Goal: Task Accomplishment & Management: Manage account settings

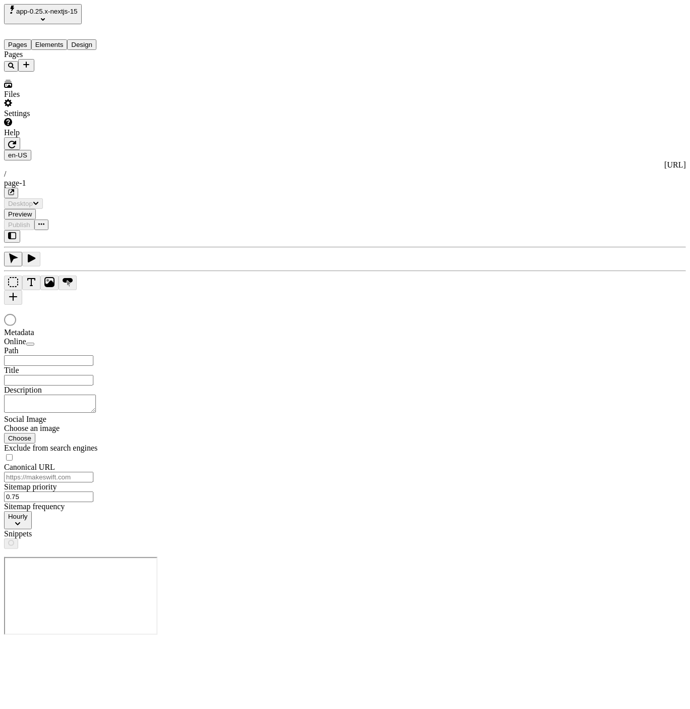
type input "/page-1"
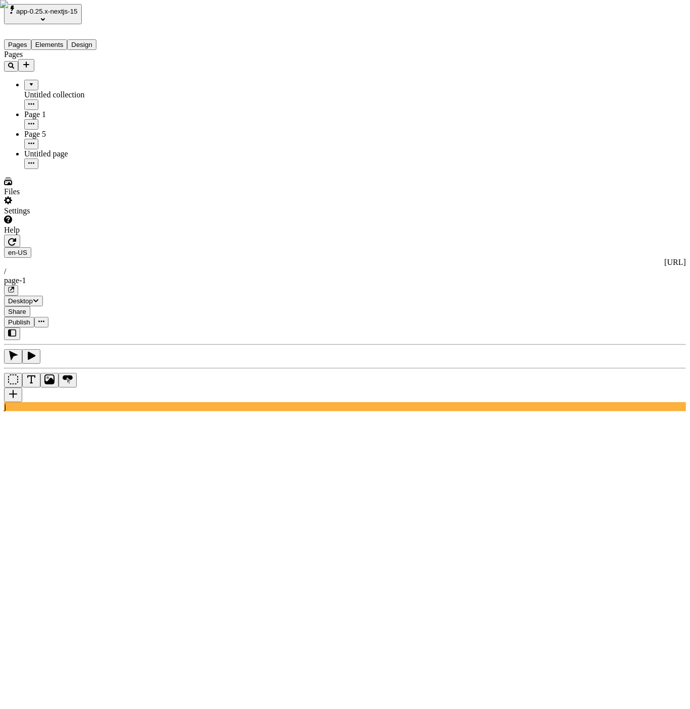
click at [72, 215] on div "Settings" at bounding box center [64, 205] width 121 height 19
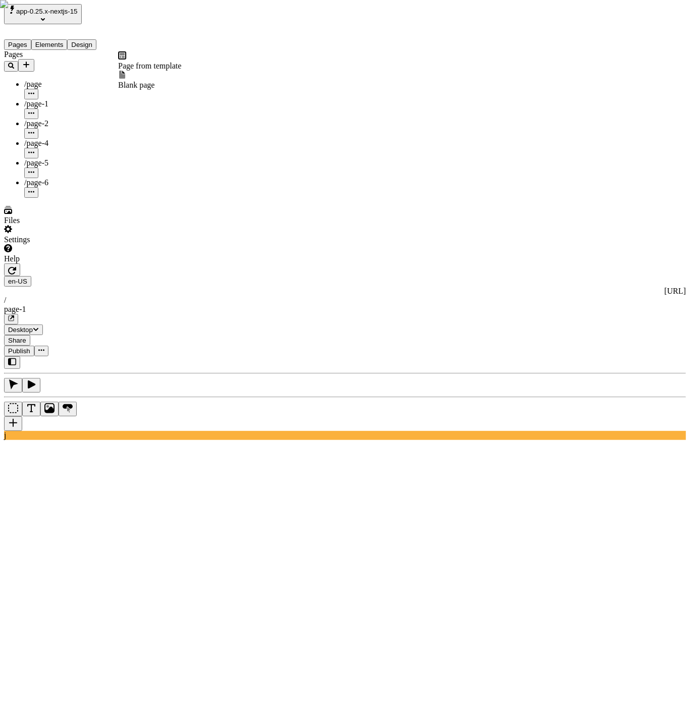
click at [30, 61] on icon "Add new" at bounding box center [26, 65] width 8 height 8
click at [155, 62] on span "Page from template" at bounding box center [149, 66] width 63 height 9
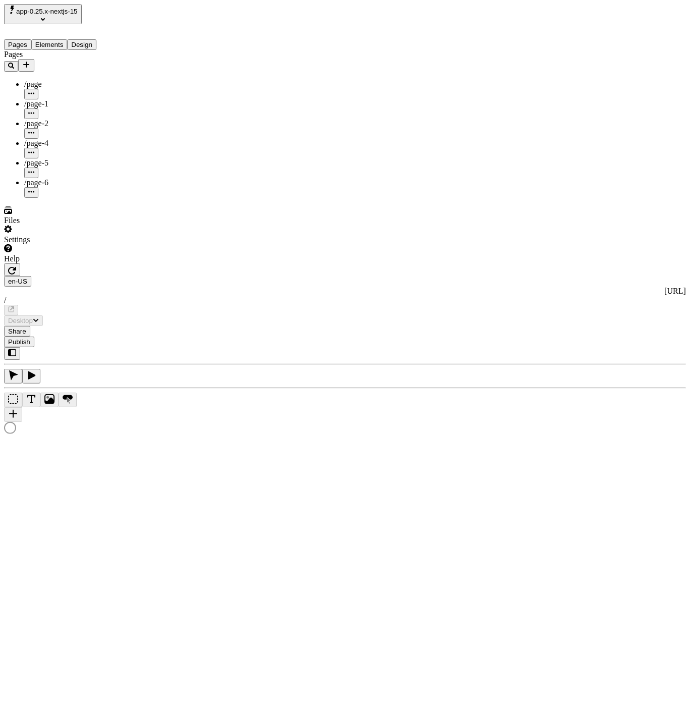
type input "/page-7"
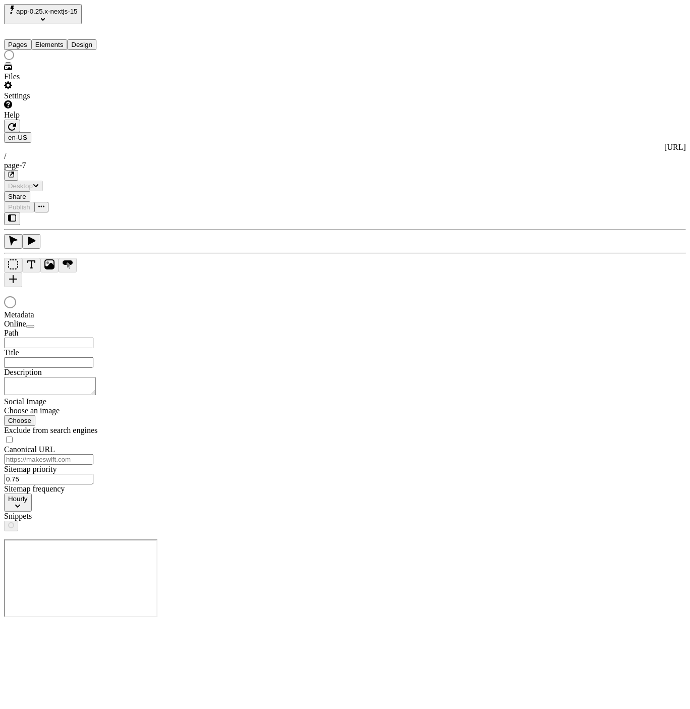
type input "/page-7"
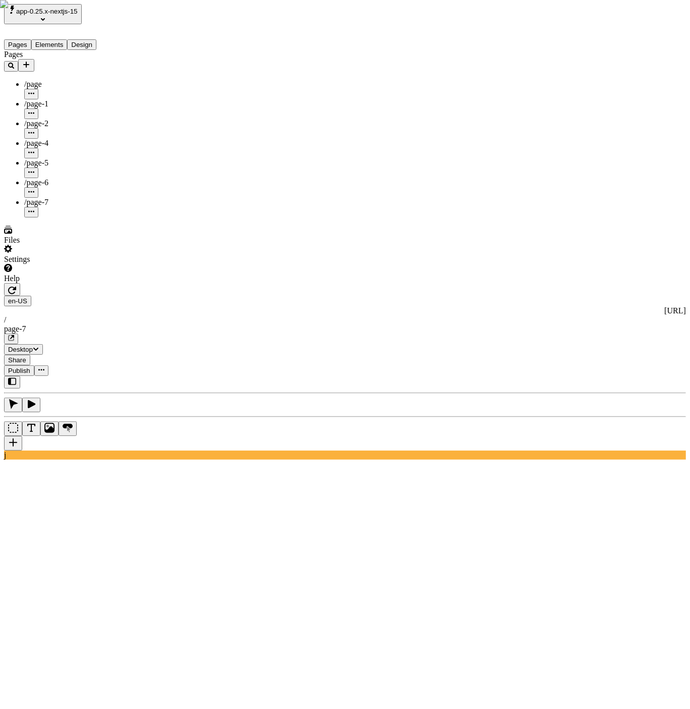
click at [61, 199] on div "Pages /page /page-1 /page-2 /page-4 /page-5 /page-6 /page-7" at bounding box center [64, 133] width 121 height 167
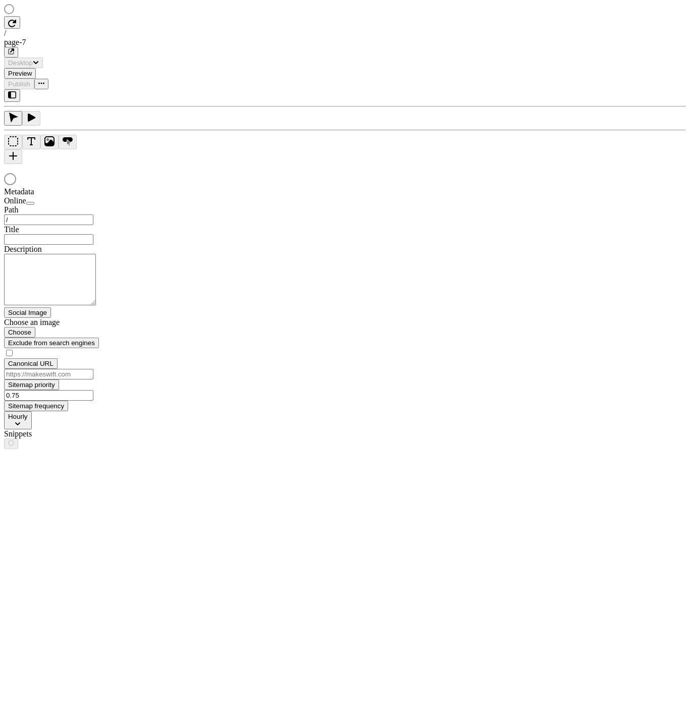
type input "/page-7"
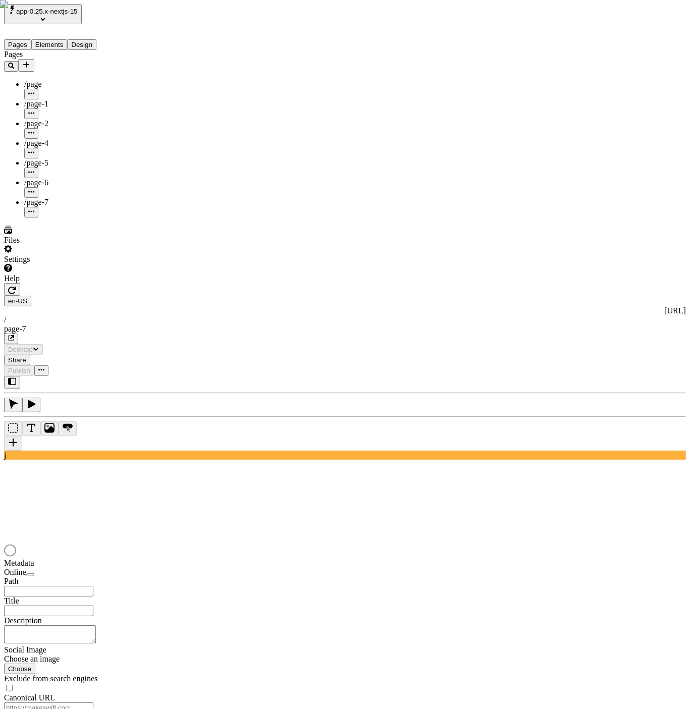
type input "/page-7"
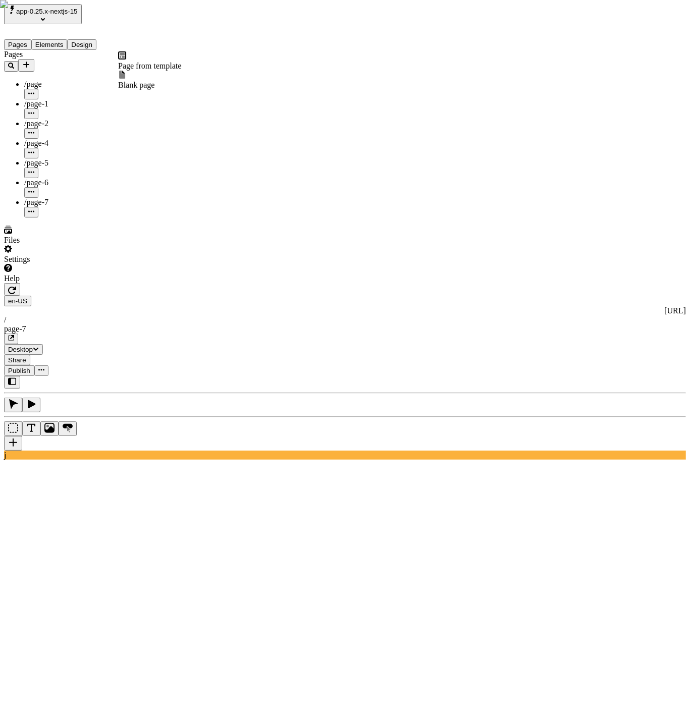
click at [30, 61] on icon "Add new" at bounding box center [26, 65] width 8 height 8
click at [157, 62] on span "Page from template" at bounding box center [149, 66] width 63 height 9
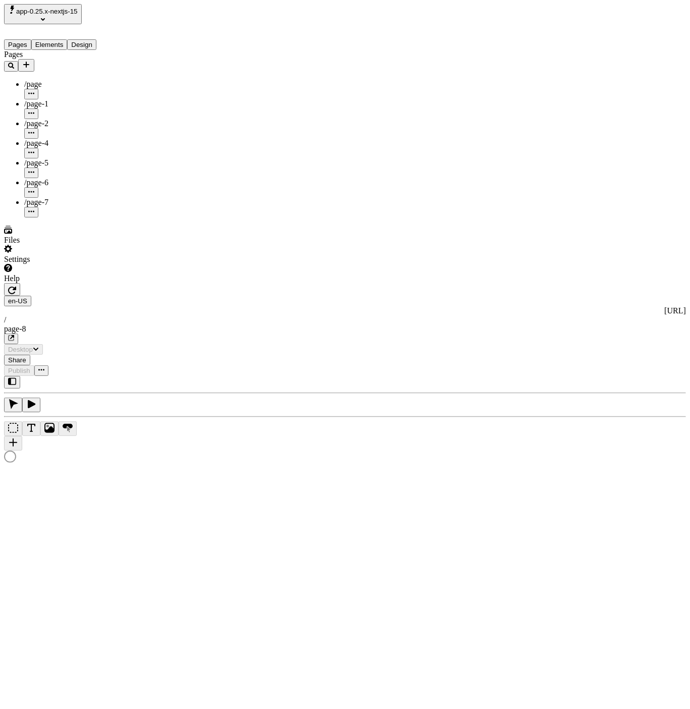
type input "/page-8"
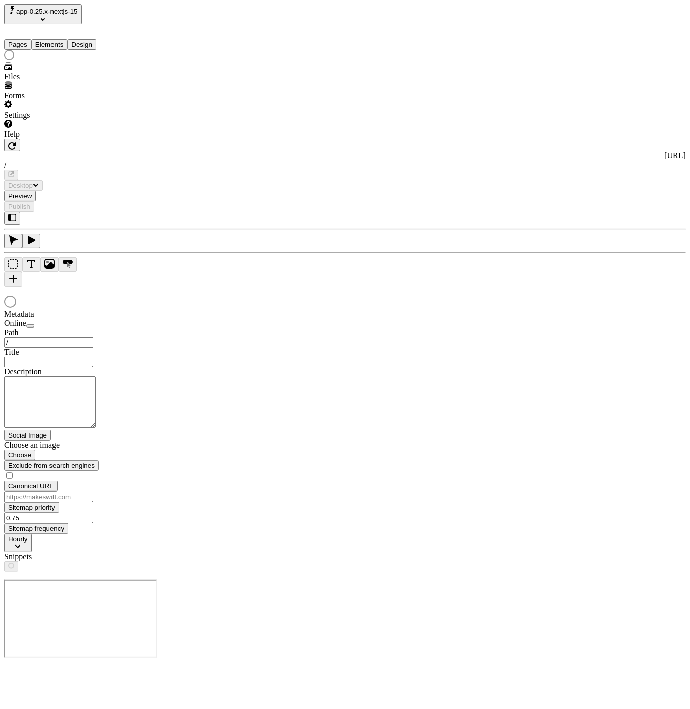
type input "/page-8"
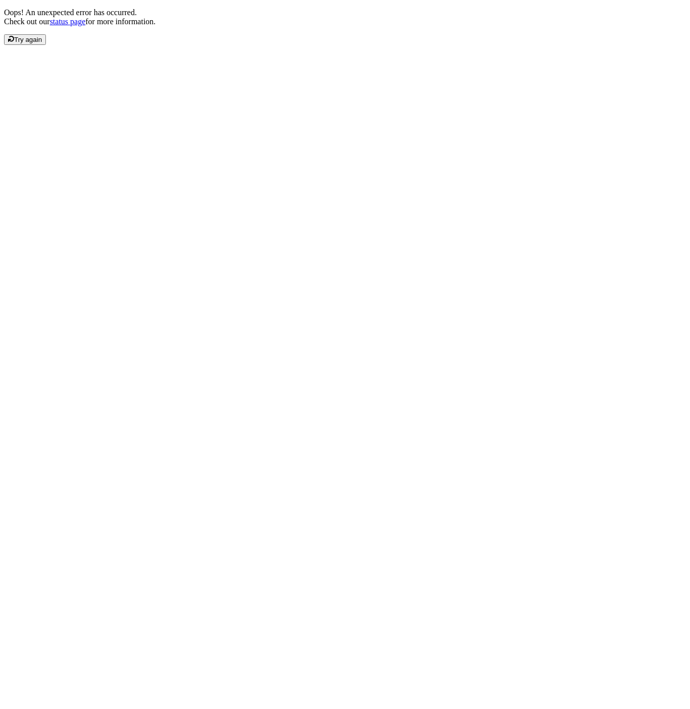
drag, startPoint x: 132, startPoint y: 116, endPoint x: 106, endPoint y: 121, distance: 26.2
click at [130, 45] on div "Oops! An unexpected error has occurred. Check out our status page for more info…" at bounding box center [344, 26] width 681 height 37
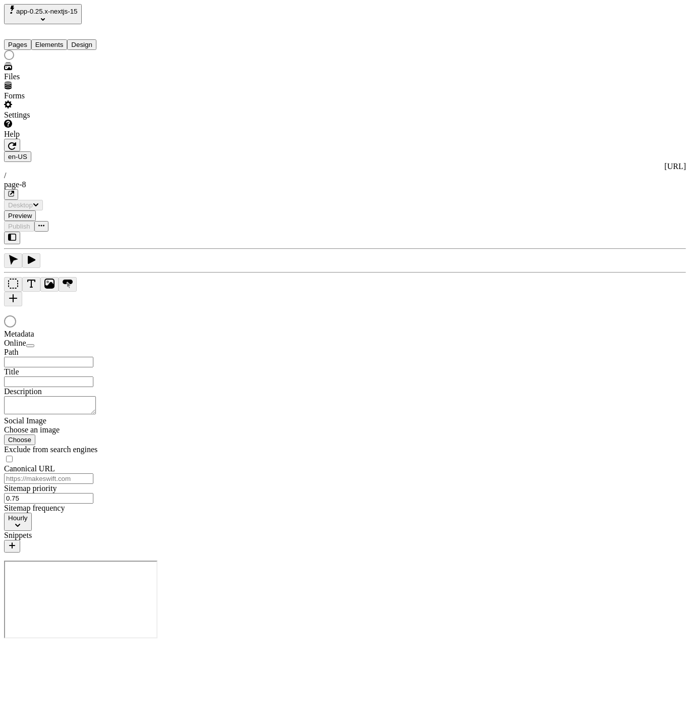
type input "/page-8"
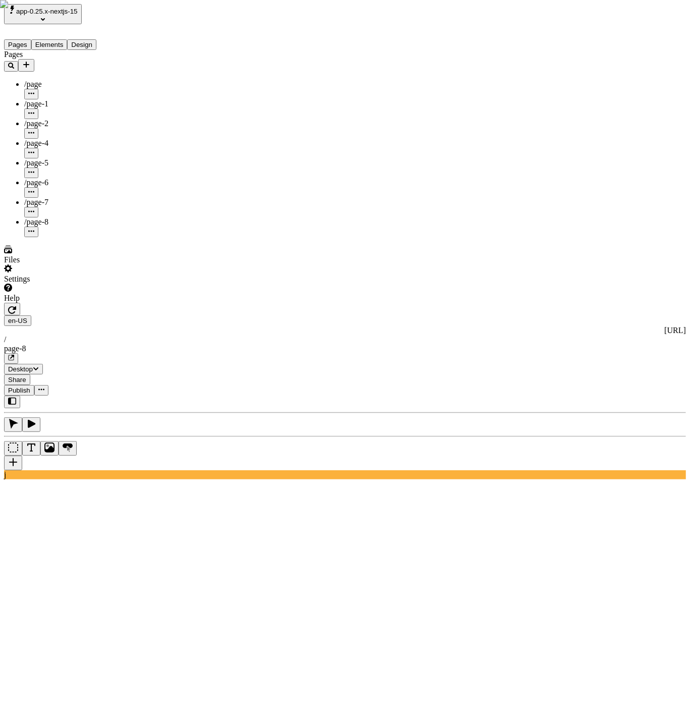
click at [29, 62] on icon "Add new" at bounding box center [26, 65] width 6 height 6
click at [71, 237] on div "Pages /page /page-1 /page-2 /page-4 /page-5 /page-6 /page-7 /page-8" at bounding box center [64, 143] width 121 height 187
click at [78, 237] on div "Pages /page /page-1 /page-2 /page-4 /page-5 /page-6 /page-7 /page-8" at bounding box center [64, 143] width 121 height 187
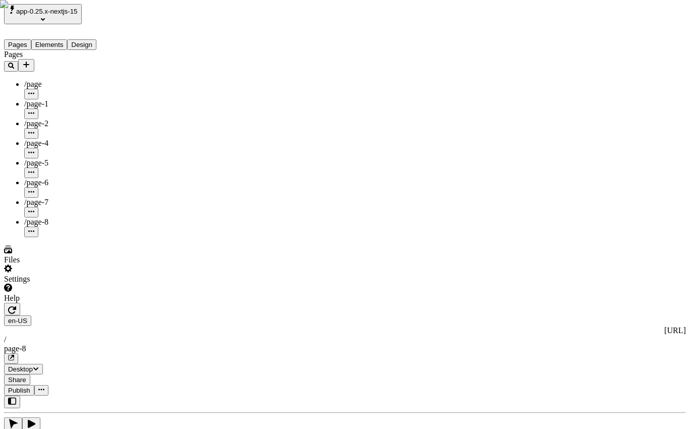
click at [62, 237] on div "Pages /page /page-1 /page-2 /page-4 /page-5 /page-6 /page-7 /page-8" at bounding box center [64, 143] width 121 height 187
click at [30, 61] on icon "Add new" at bounding box center [26, 65] width 8 height 8
click at [162, 64] on span "Page from template" at bounding box center [149, 66] width 63 height 9
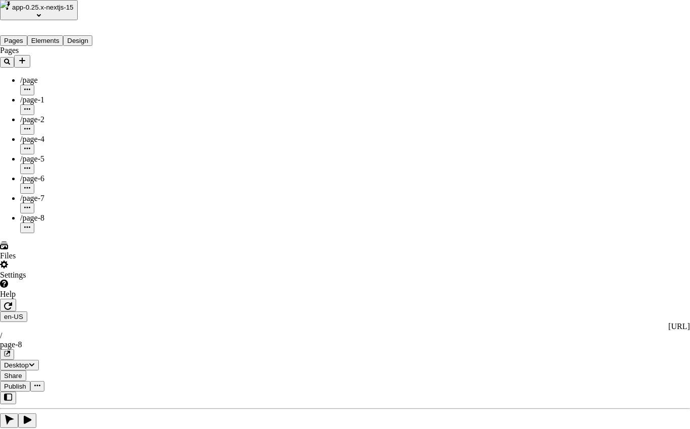
click at [523, 57] on div "josh's Workspace4" at bounding box center [536, 62] width 69 height 18
click at [475, 37] on div "Makeswift Templates" at bounding box center [488, 35] width 69 height 18
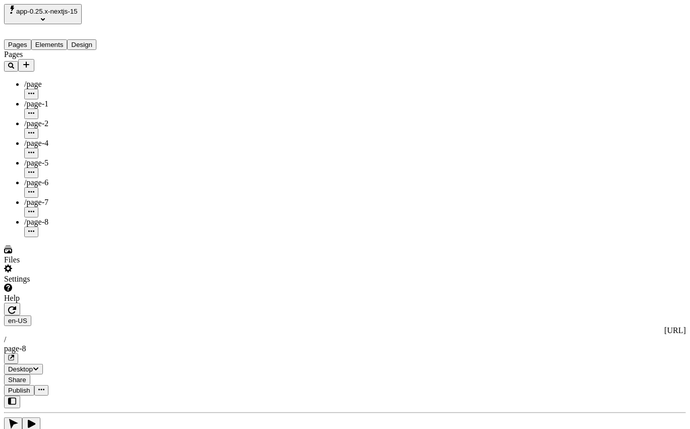
click at [29, 62] on icon "Add new" at bounding box center [26, 65] width 6 height 6
click at [181, 68] on div "Page from template" at bounding box center [149, 60] width 63 height 19
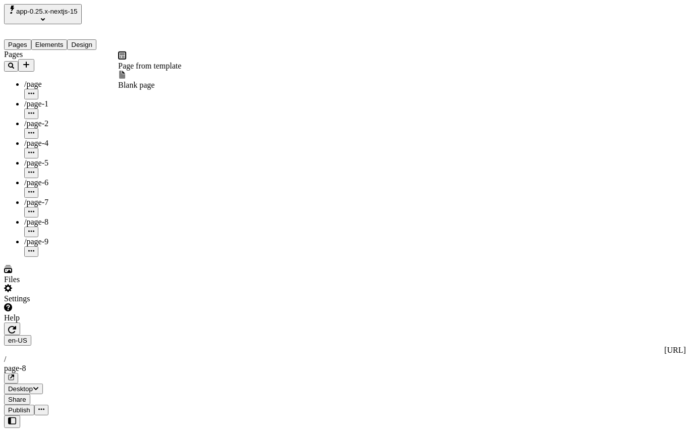
click at [30, 61] on icon "Add new" at bounding box center [26, 65] width 8 height 8
click at [162, 66] on span "Page from template" at bounding box center [149, 66] width 63 height 9
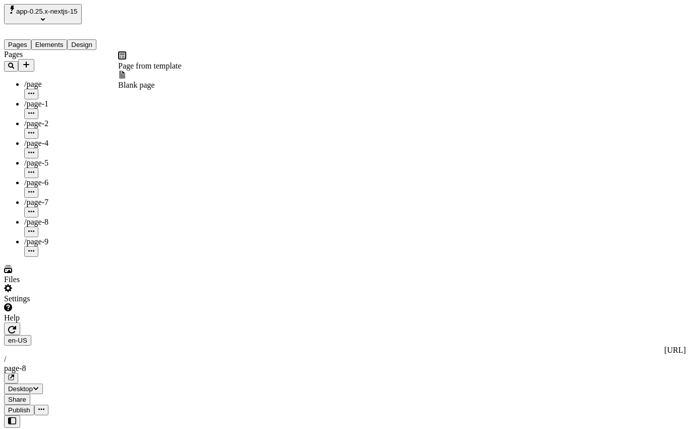
click at [30, 61] on icon "Add new" at bounding box center [26, 65] width 8 height 8
click at [151, 81] on span "Blank page" at bounding box center [136, 85] width 36 height 9
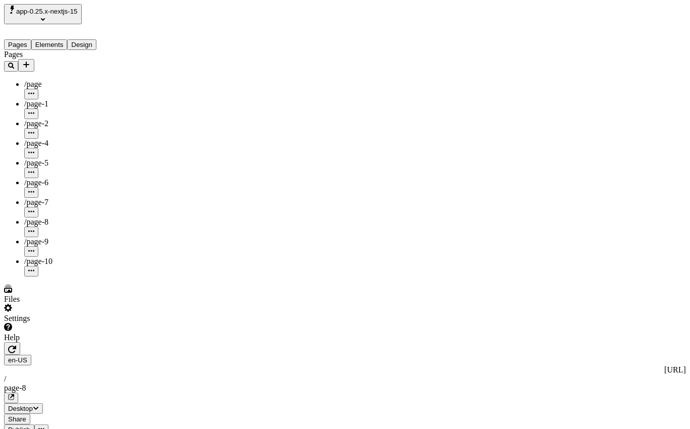
click at [67, 240] on div "Pages /page /page-1 /page-2 /page-4 /page-5 /page-6 /page-7 /page-8 /page-9 /pa…" at bounding box center [64, 163] width 121 height 226
click at [30, 61] on icon "Add new" at bounding box center [26, 65] width 8 height 8
click at [173, 65] on span "Page from template" at bounding box center [149, 66] width 63 height 9
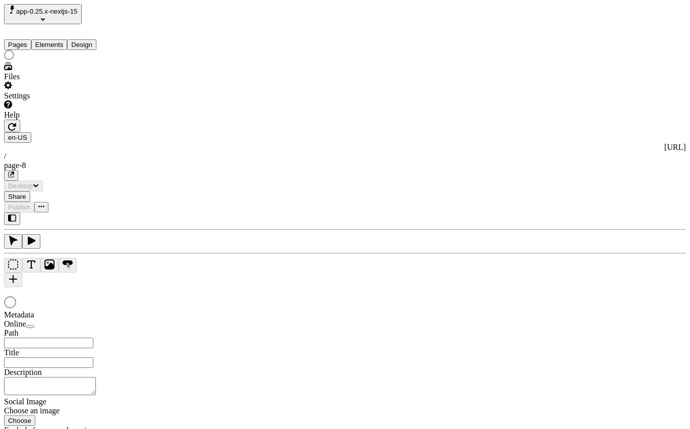
type input "/page-8"
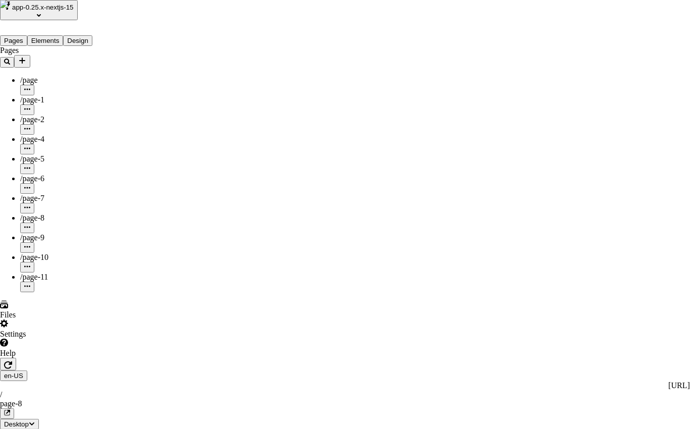
drag, startPoint x: 451, startPoint y: 350, endPoint x: 425, endPoint y: 145, distance: 206.4
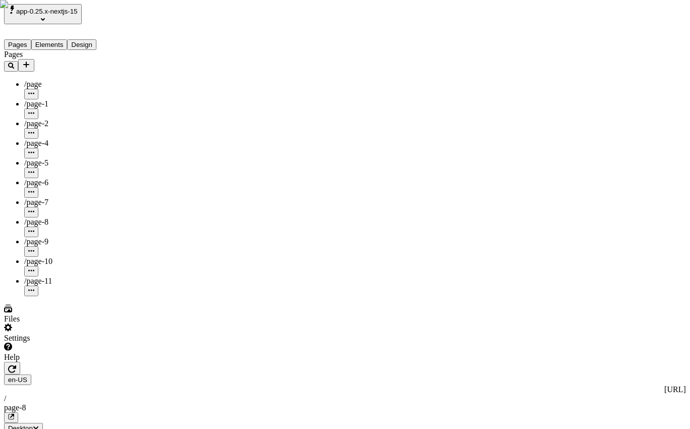
click at [75, 343] on div "Settings" at bounding box center [64, 332] width 121 height 19
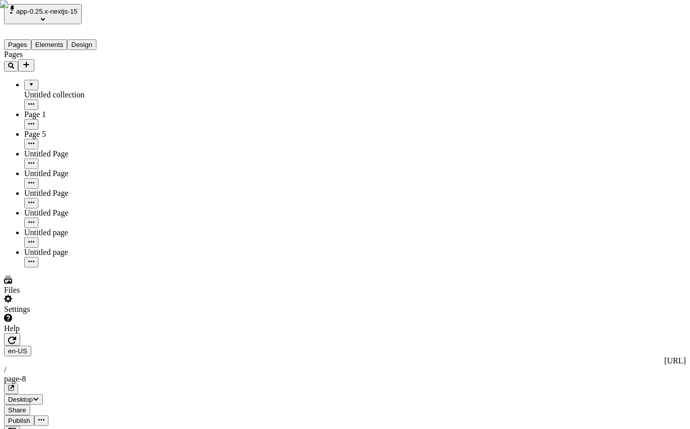
click at [40, 80] on div "Untitled collection" at bounding box center [74, 95] width 101 height 30
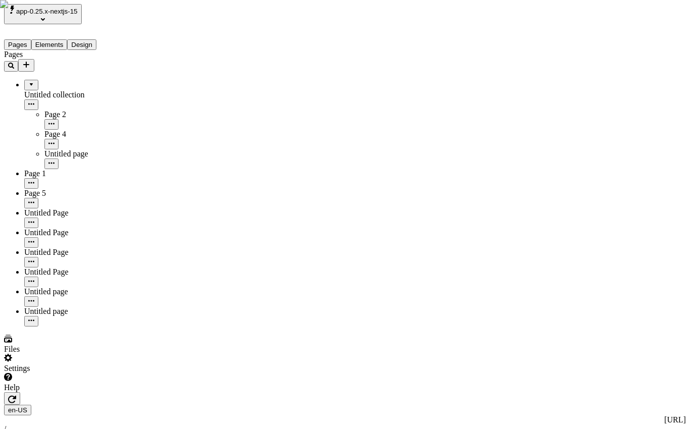
drag, startPoint x: 44, startPoint y: 167, endPoint x: 50, endPoint y: 77, distance: 91.0
click at [111, 51] on div "Pages" at bounding box center [64, 61] width 121 height 22
click at [29, 62] on icon "Add new" at bounding box center [26, 65] width 6 height 6
click at [126, 95] on icon at bounding box center [123, 95] width 8 height 5
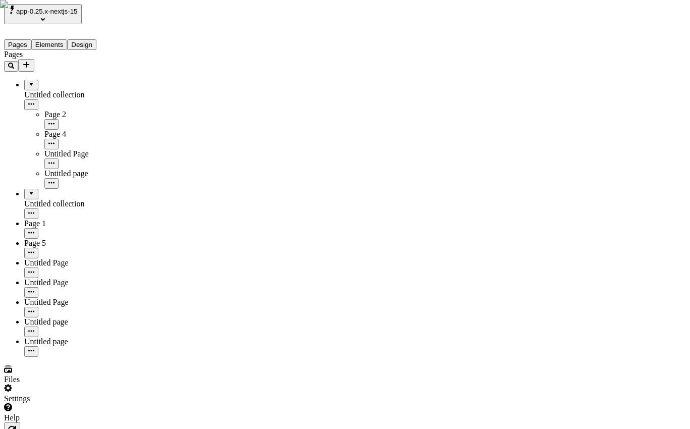
drag, startPoint x: 44, startPoint y: 153, endPoint x: 55, endPoint y: 67, distance: 86.5
click at [53, 140] on div "Page 2" at bounding box center [84, 150] width 81 height 20
click at [55, 121] on div "Untitled collection" at bounding box center [84, 125] width 81 height 9
drag, startPoint x: 60, startPoint y: 193, endPoint x: 48, endPoint y: 132, distance: 62.1
type input "/page-2"
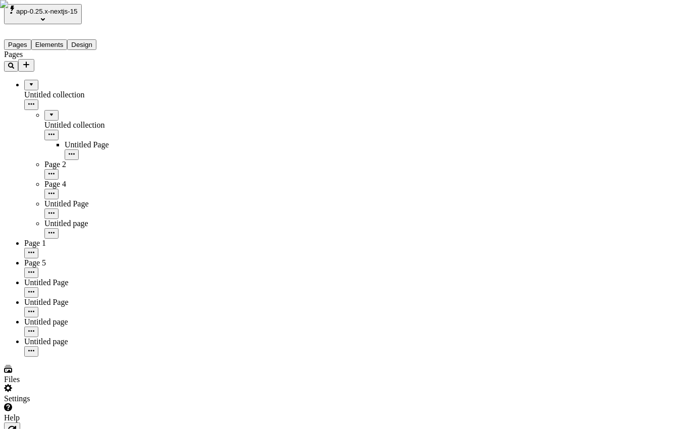
click at [65, 140] on div "Untitled Page" at bounding box center [95, 150] width 61 height 20
type input "/page-9"
click at [662, 395] on div "Create snippet" at bounding box center [673, 395] width 23 height 18
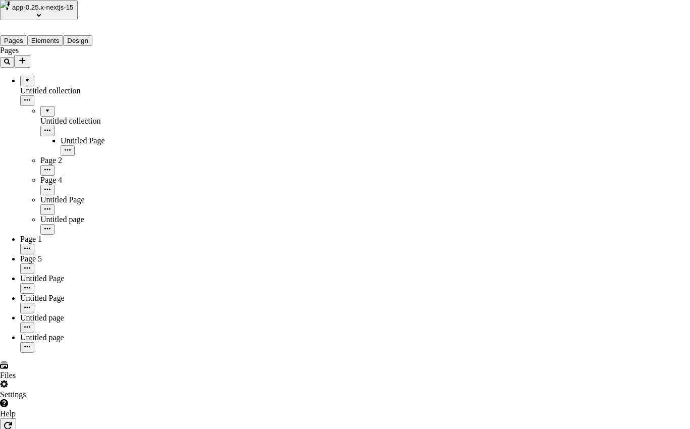
type textarea "<script>console.log('be dope')</script>"
drag, startPoint x: 411, startPoint y: 231, endPoint x: 365, endPoint y: 282, distance: 68.6
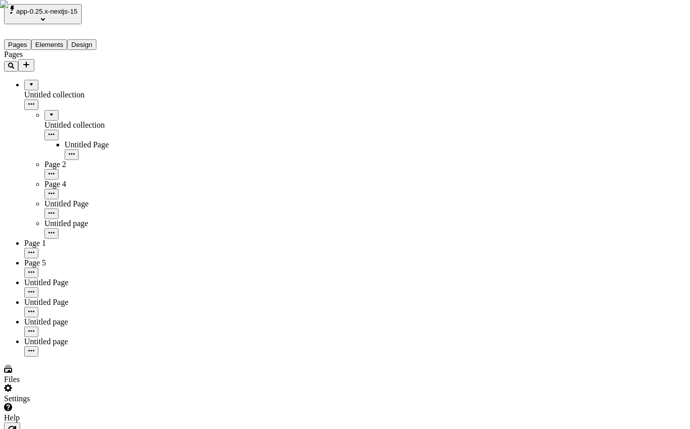
click at [20, 422] on button "button" at bounding box center [12, 428] width 16 height 13
click at [53, 328] on div "Pages Untitled collection Untitled collection Untitled Page Page 2 Page 4 Untit…" at bounding box center [64, 203] width 121 height 307
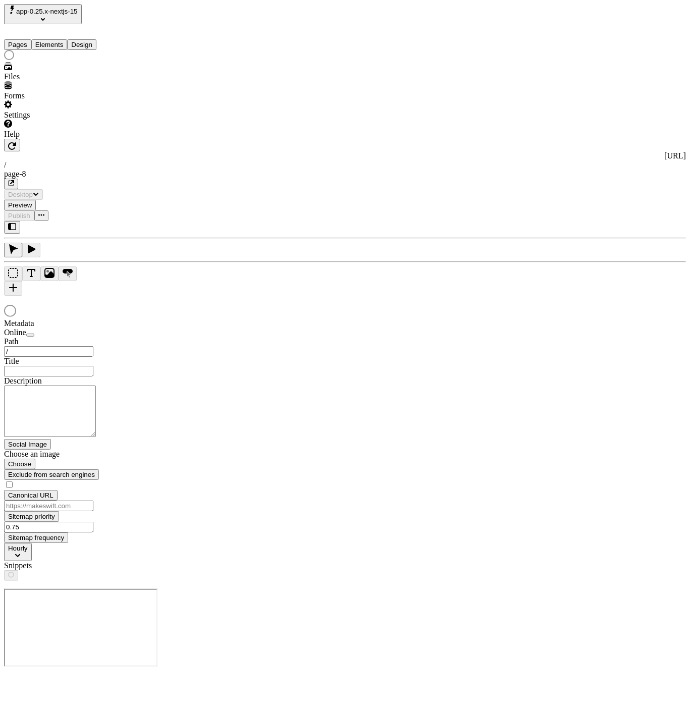
type input "/page-8"
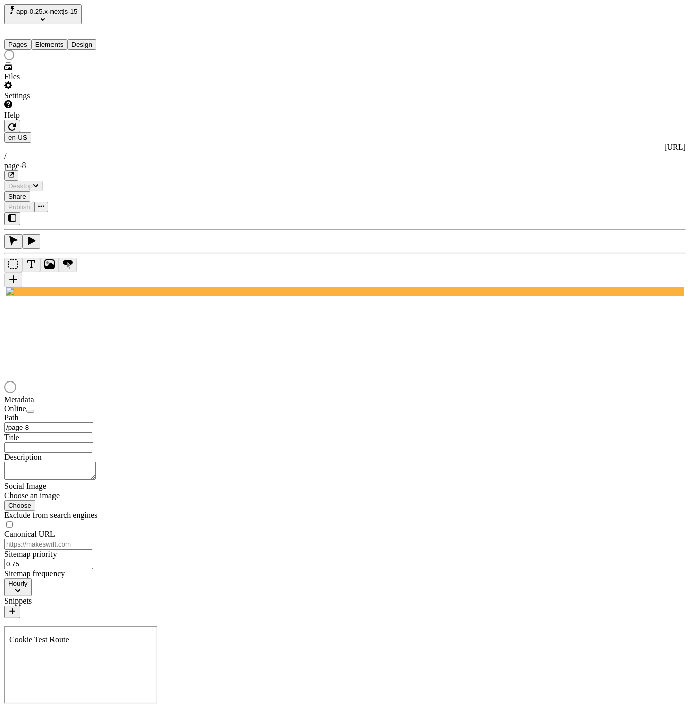
type input "/page-8"
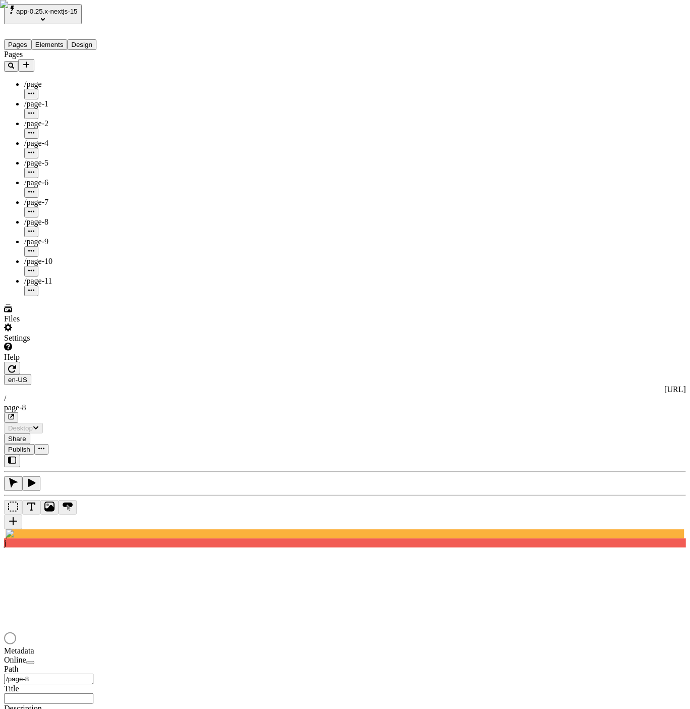
click at [71, 5] on button "app-0.25.x-nextjs-15" at bounding box center [43, 14] width 78 height 20
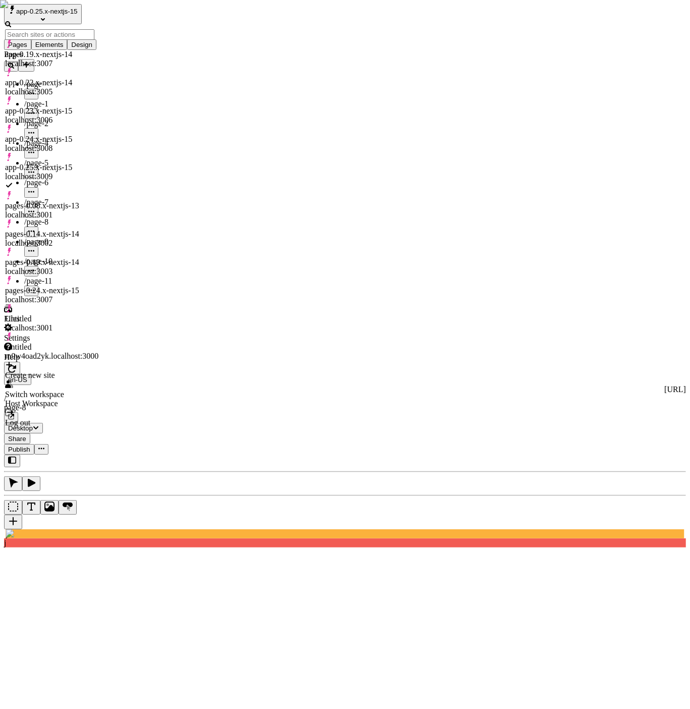
click at [98, 135] on div "app-0.24.x-nextjs-15 localhost:3008" at bounding box center [51, 144] width 93 height 18
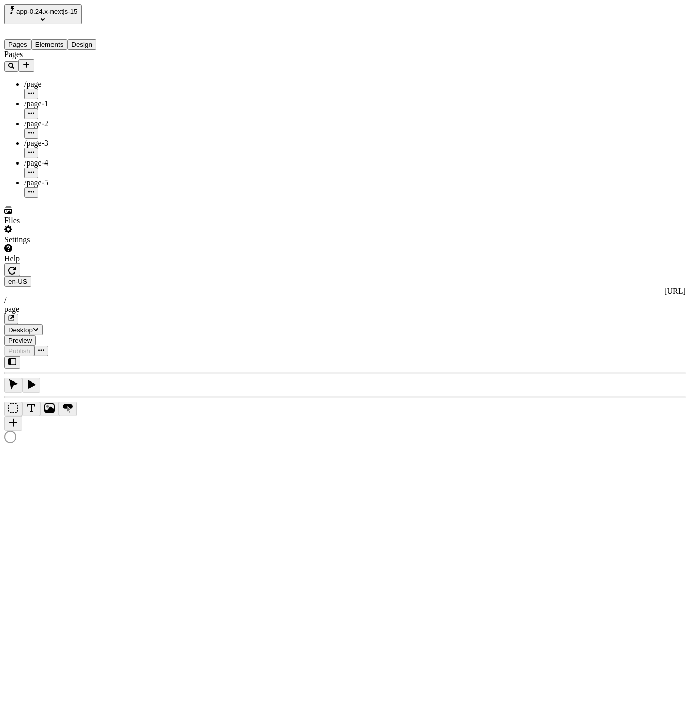
type input "/page"
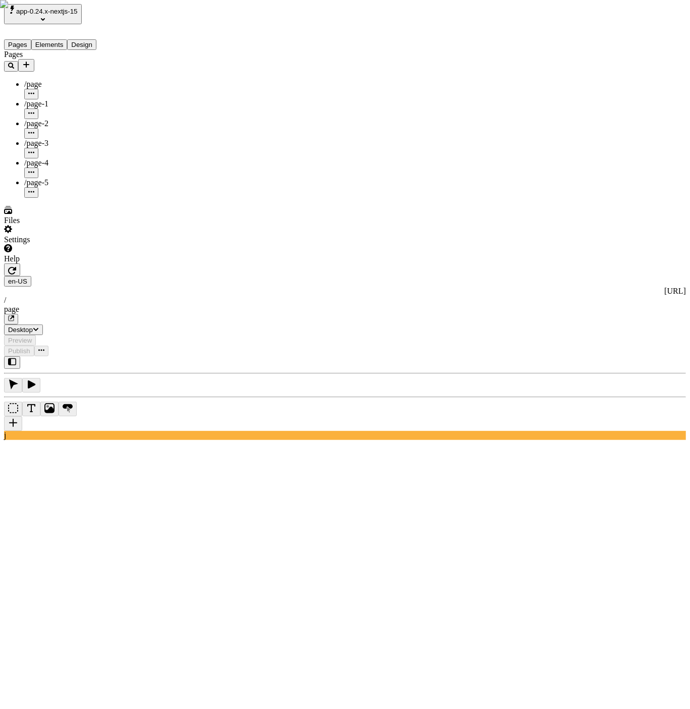
click at [58, 19] on button "app-0.24.x-nextjs-15" at bounding box center [43, 14] width 78 height 20
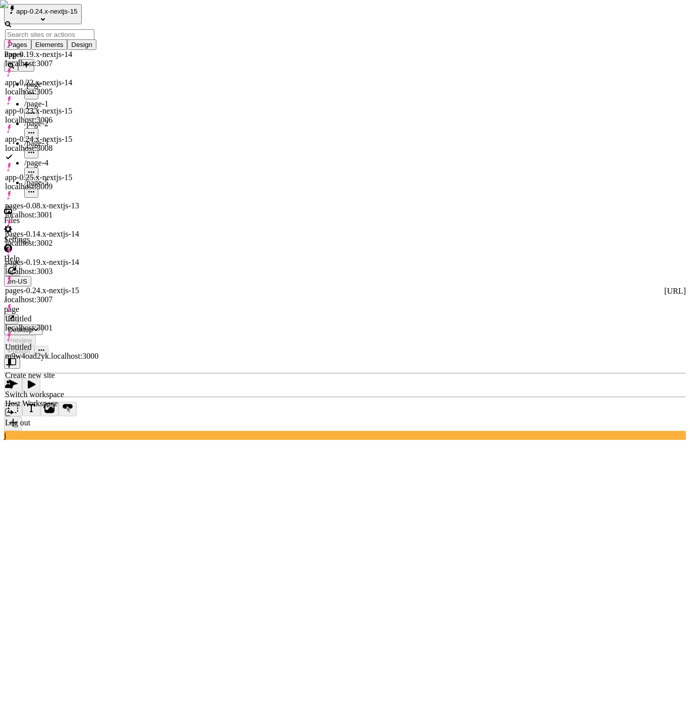
click at [66, 343] on div "Untitled m9w4oad2yk.localhost:3000" at bounding box center [51, 352] width 93 height 18
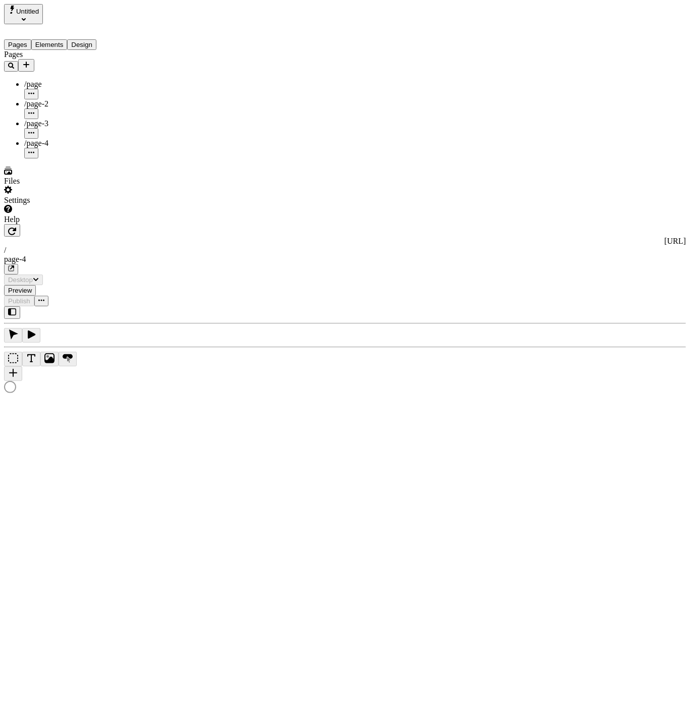
type input "/page-4"
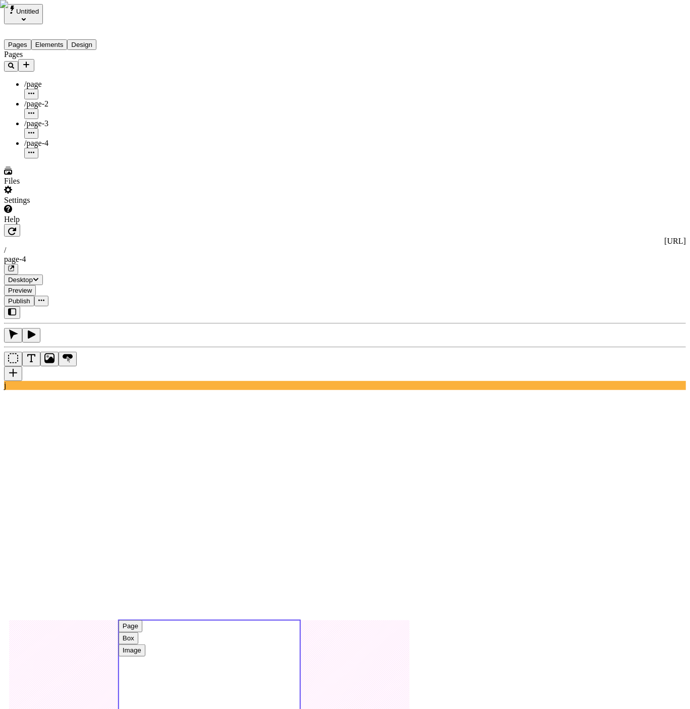
click at [300, 620] on use at bounding box center [210, 680] width 182 height 121
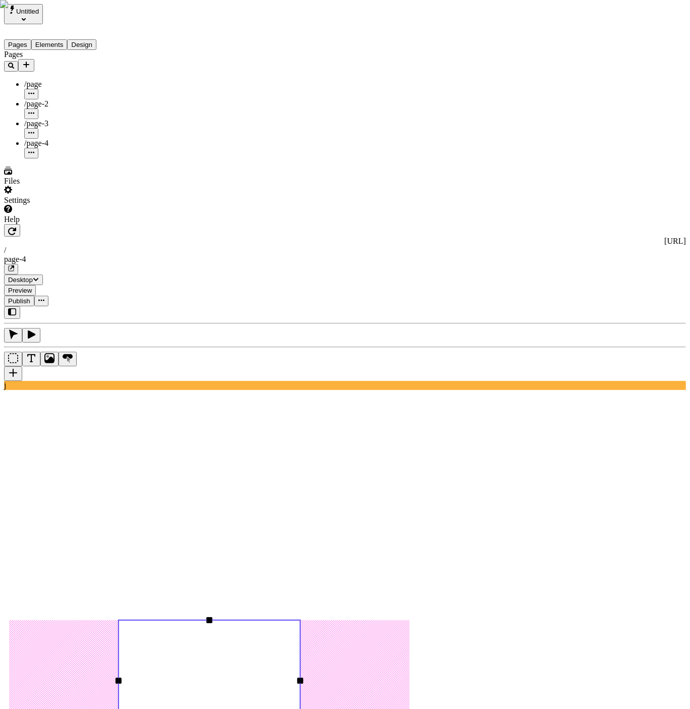
click at [300, 620] on rect at bounding box center [210, 680] width 182 height 121
click at [225, 578] on use at bounding box center [209, 672] width 411 height 189
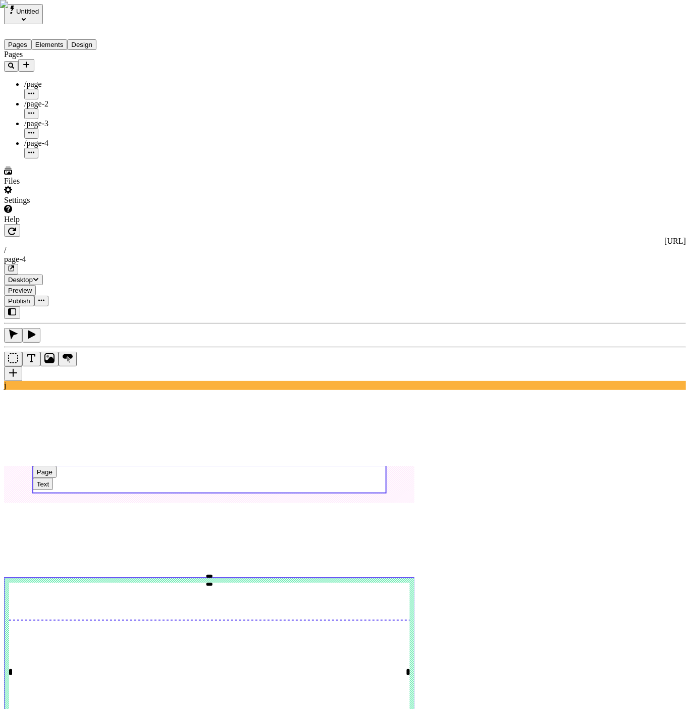
click at [347, 466] on use at bounding box center [209, 479] width 353 height 27
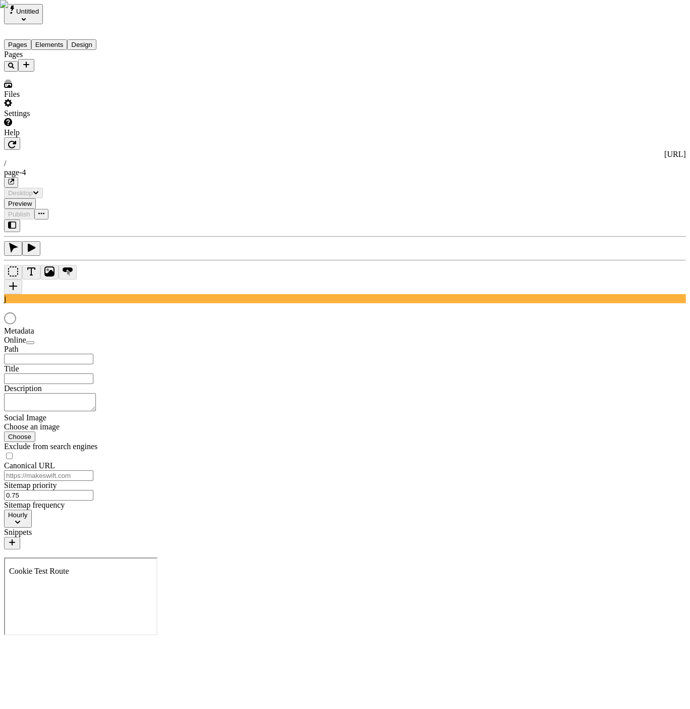
type input "/page-4"
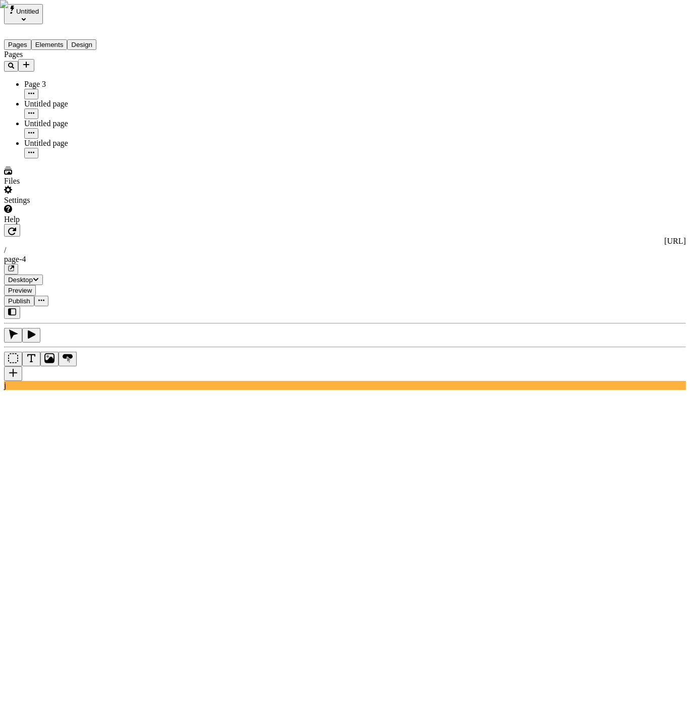
drag, startPoint x: 22, startPoint y: 175, endPoint x: 18, endPoint y: 15, distance: 160.5
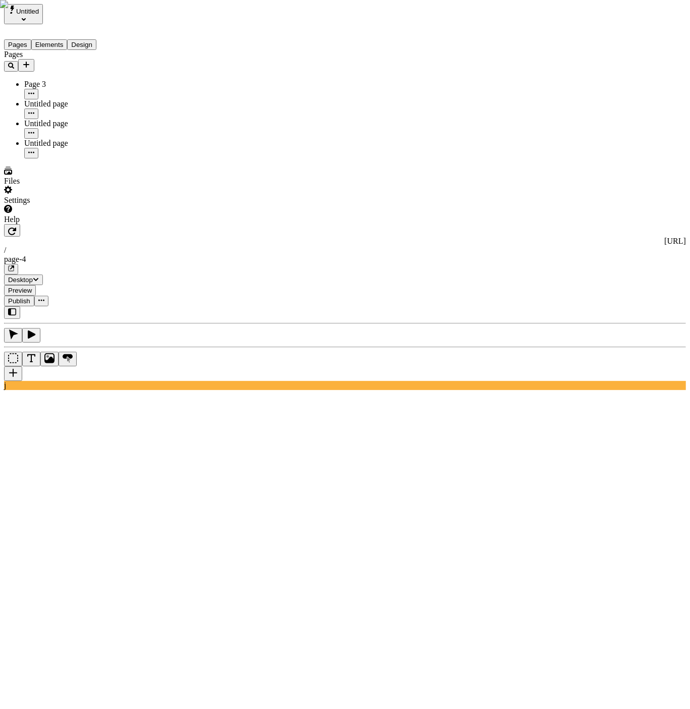
click at [23, 158] on div "Pages Page 3 Untitled page Untitled page Untitled page" at bounding box center [64, 104] width 121 height 108
click at [77, 158] on div "Pages Page 3 Untitled page Untitled page Untitled page" at bounding box center [64, 104] width 121 height 108
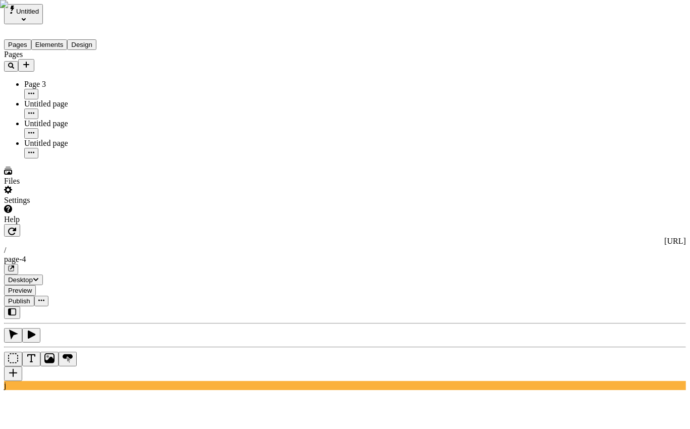
click at [16, 227] on icon "button" at bounding box center [12, 231] width 8 height 8
click at [39, 80] on div "Page 3" at bounding box center [74, 84] width 101 height 9
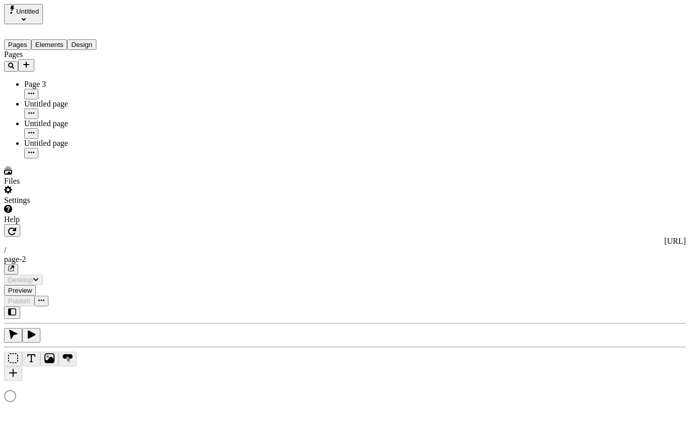
type input "/page-2"
type input "asdfasdf"
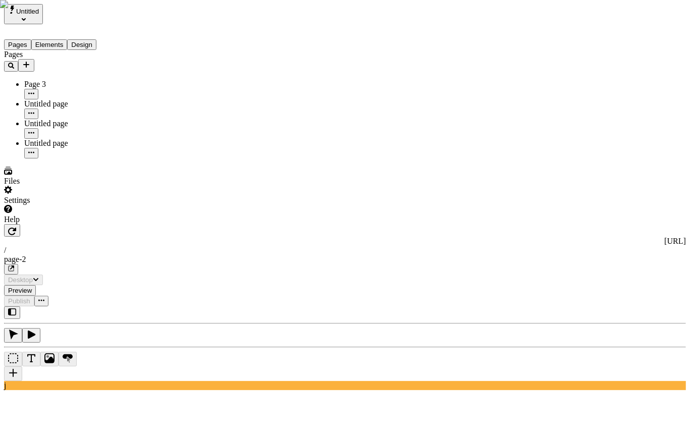
click at [35, 15] on span "Untitled" at bounding box center [27, 12] width 23 height 8
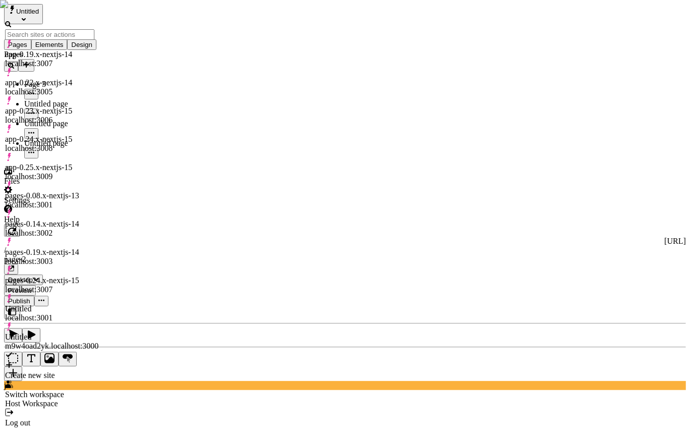
click at [41, 158] on div "Pages Page 3 Untitled page Untitled page Untitled page" at bounding box center [64, 104] width 121 height 108
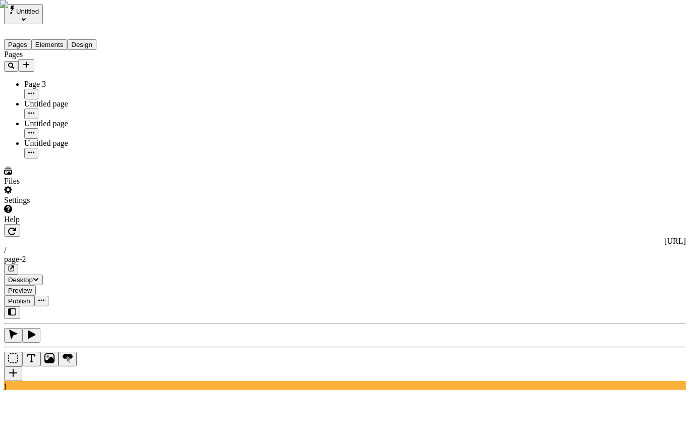
click at [662, 392] on div "Create snippet" at bounding box center [673, 395] width 23 height 18
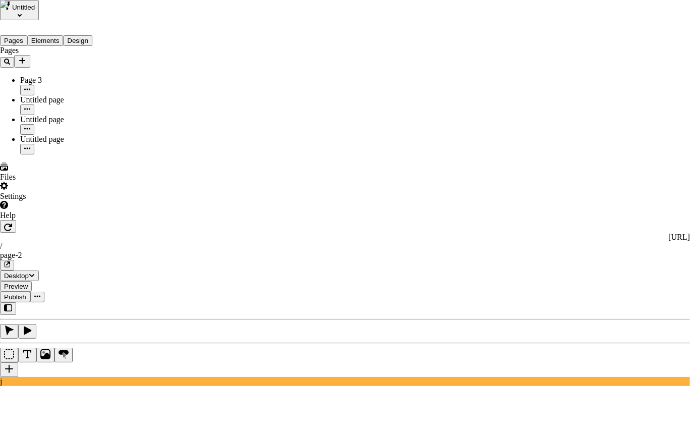
type textarea "a"
type textarea "c"
type textarea "<script>console.log('how to be dope')</script>"
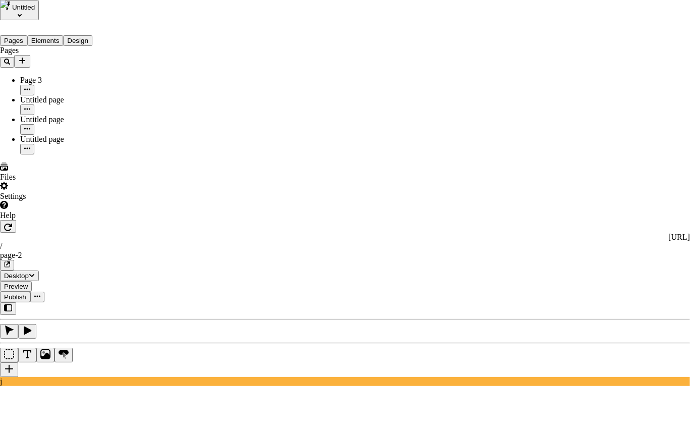
drag, startPoint x: 114, startPoint y: 244, endPoint x: 142, endPoint y: 103, distance: 142.9
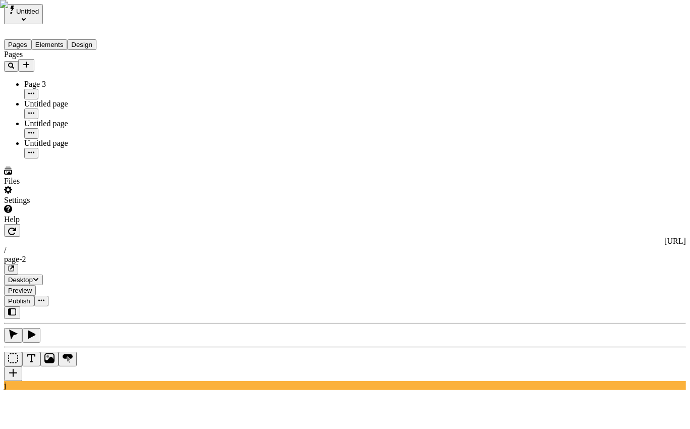
click at [20, 224] on button "button" at bounding box center [12, 230] width 16 height 13
click at [659, 370] on div "Untitled Snippet" at bounding box center [672, 361] width 26 height 29
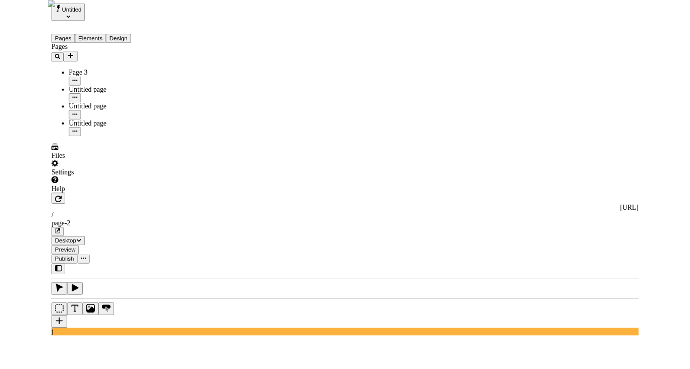
scroll to position [16, 0]
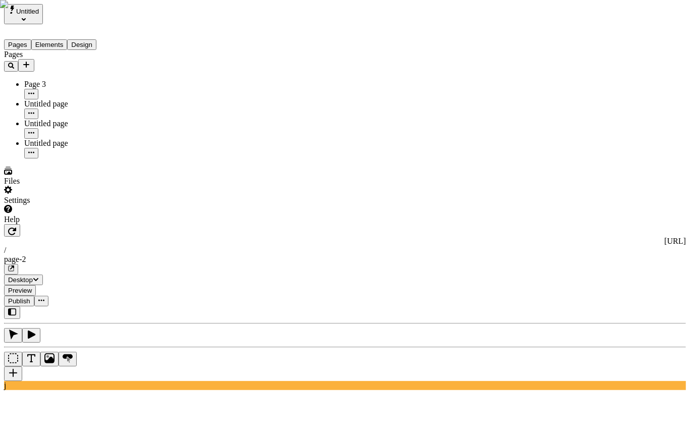
click at [20, 224] on button "button" at bounding box center [12, 230] width 16 height 13
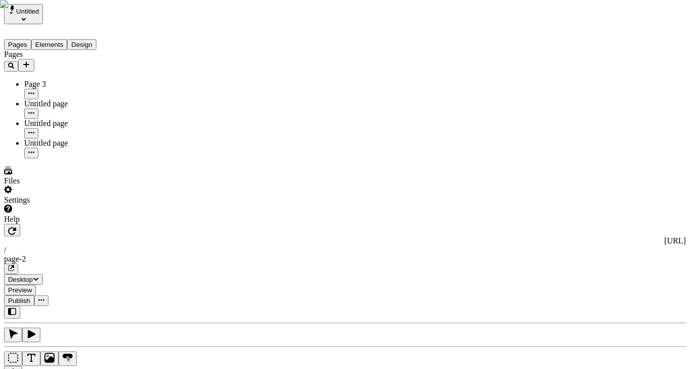
click at [20, 224] on button "button" at bounding box center [12, 230] width 16 height 13
click at [622, 330] on div "Edit snippet" at bounding box center [631, 334] width 76 height 9
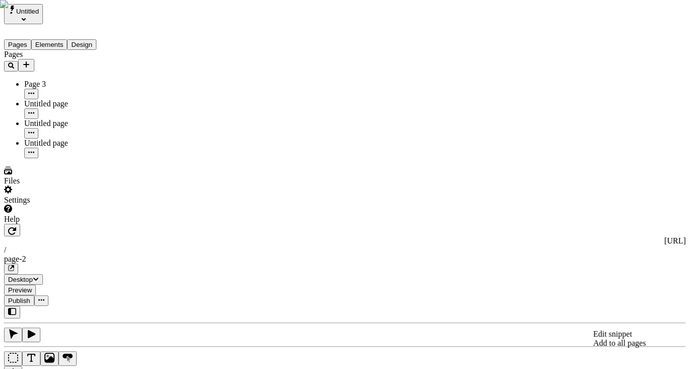
click at [616, 339] on div "Add to all pages" at bounding box center [631, 343] width 76 height 9
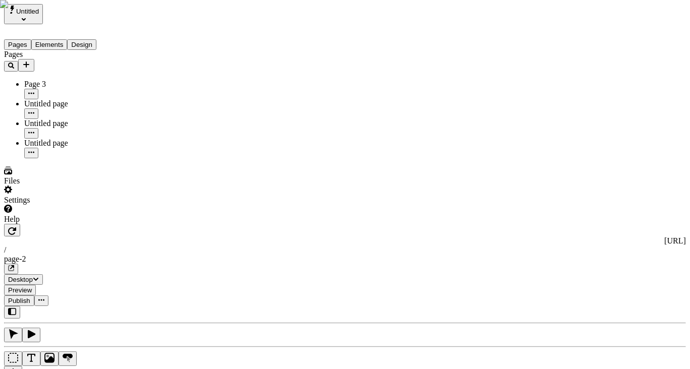
click at [145, 224] on div "[URL] / page-2 Desktop Preview Publish" at bounding box center [344, 265] width 681 height 82
click at [20, 224] on button "button" at bounding box center [12, 230] width 16 height 13
click at [55, 158] on div "Pages Page 3 Untitled page Untitled page Untitled page" at bounding box center [64, 104] width 121 height 108
click at [34, 59] on button "Add new" at bounding box center [26, 65] width 16 height 13
click at [150, 100] on span "Collection" at bounding box center [135, 104] width 34 height 9
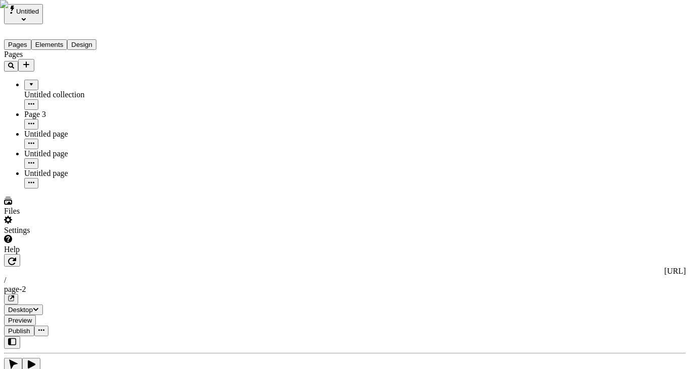
drag, startPoint x: 45, startPoint y: 92, endPoint x: 52, endPoint y: 77, distance: 16.7
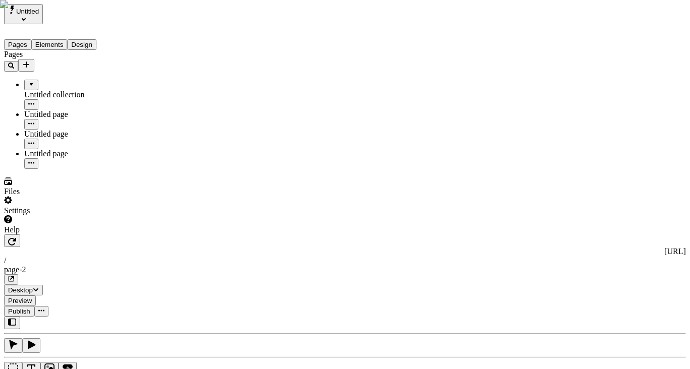
drag, startPoint x: 33, startPoint y: 103, endPoint x: 47, endPoint y: 78, distance: 28.5
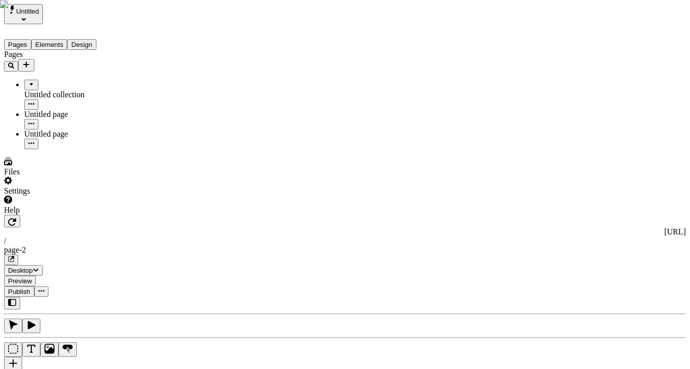
click at [32, 90] on div "Untitled collection" at bounding box center [74, 94] width 101 height 9
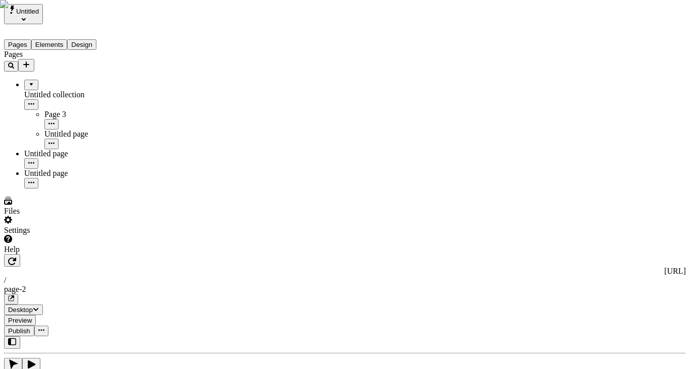
click at [627, 330] on div "Edit snippet" at bounding box center [631, 334] width 76 height 9
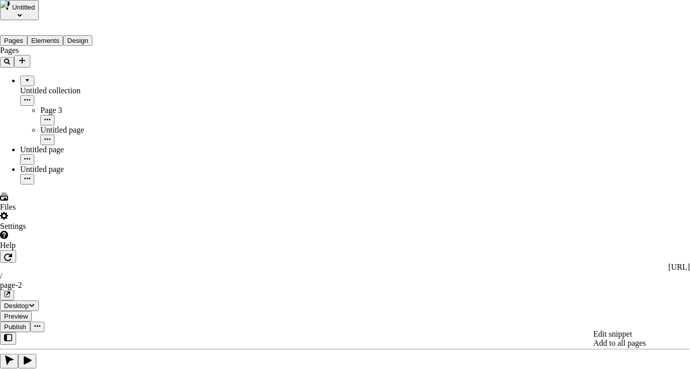
drag, startPoint x: 236, startPoint y: 86, endPoint x: 314, endPoint y: 83, distance: 78.2
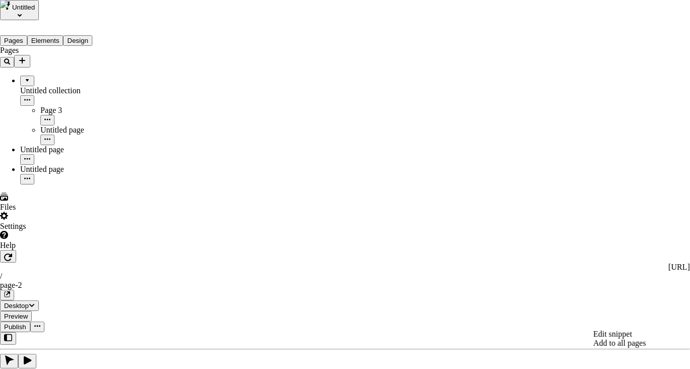
drag, startPoint x: 234, startPoint y: 86, endPoint x: 329, endPoint y: 86, distance: 95.3
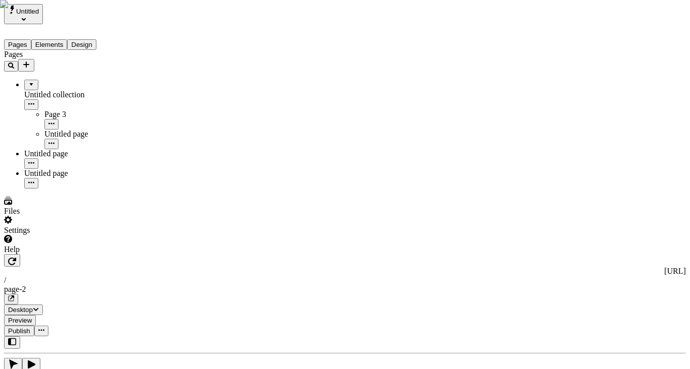
type textarea "Conveniently facilitate web-enabled services. Distinctively plagiarize fully re…"
type input "18"
type input "1.5"
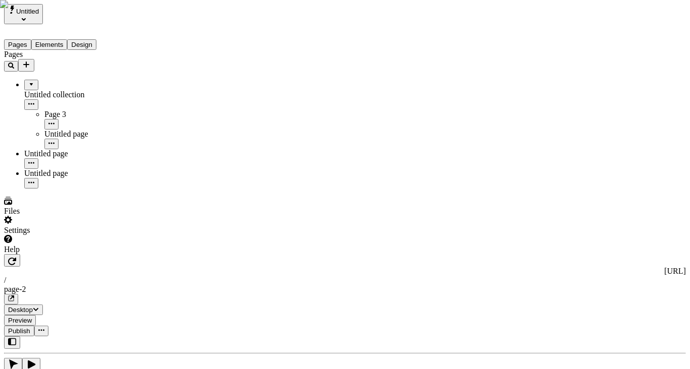
click at [14, 296] on icon "button" at bounding box center [11, 298] width 5 height 5
click at [30, 327] on span "Publish" at bounding box center [19, 331] width 22 height 8
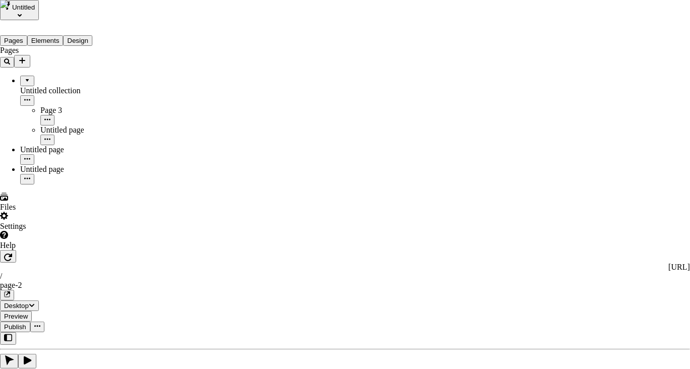
checkbox input "true"
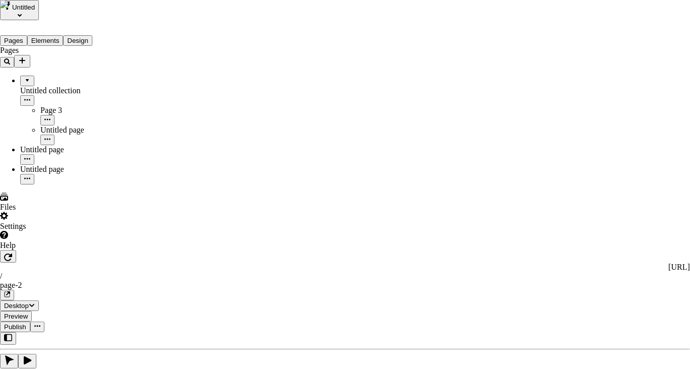
checkbox input "true"
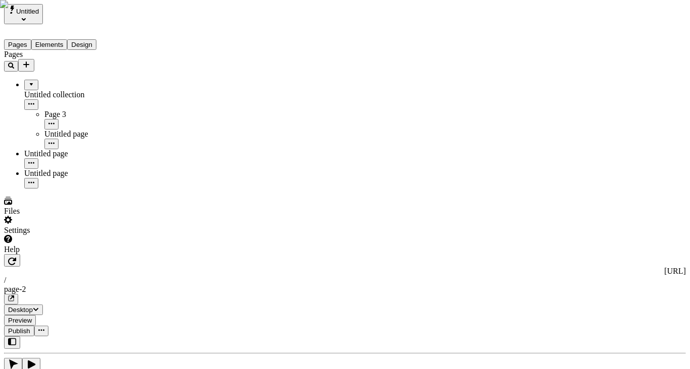
click at [16, 257] on icon "button" at bounding box center [12, 261] width 8 height 8
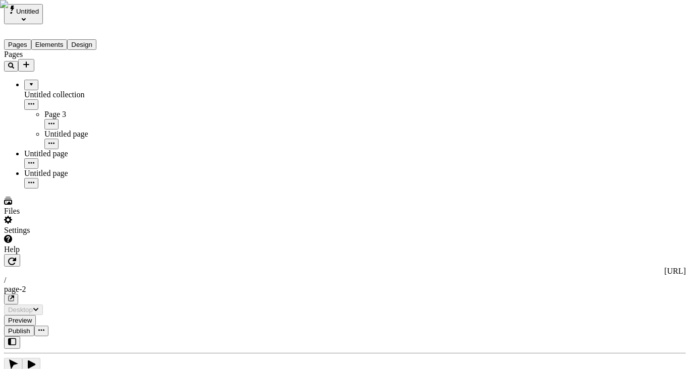
click at [16, 257] on icon "button" at bounding box center [12, 261] width 8 height 8
